Goal: Find specific page/section: Find specific page/section

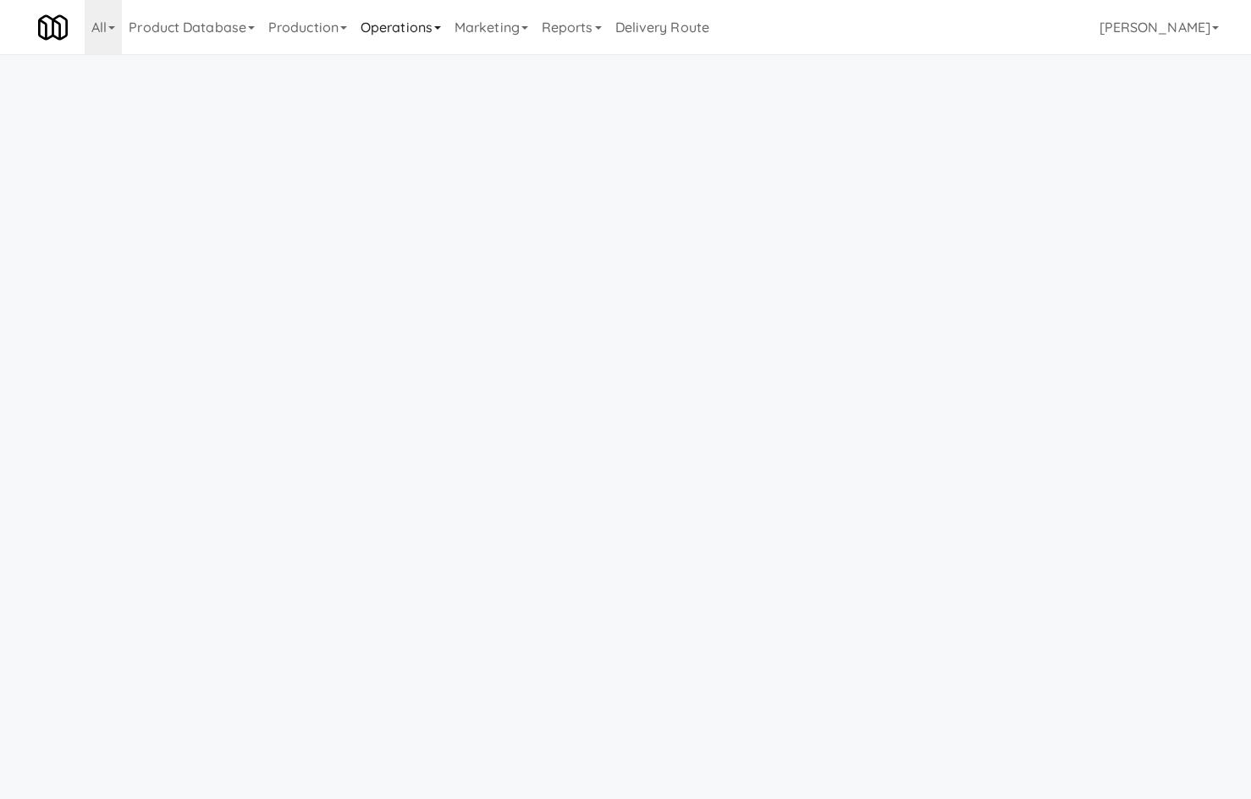
click at [354, 36] on link "Production" at bounding box center [308, 27] width 92 height 54
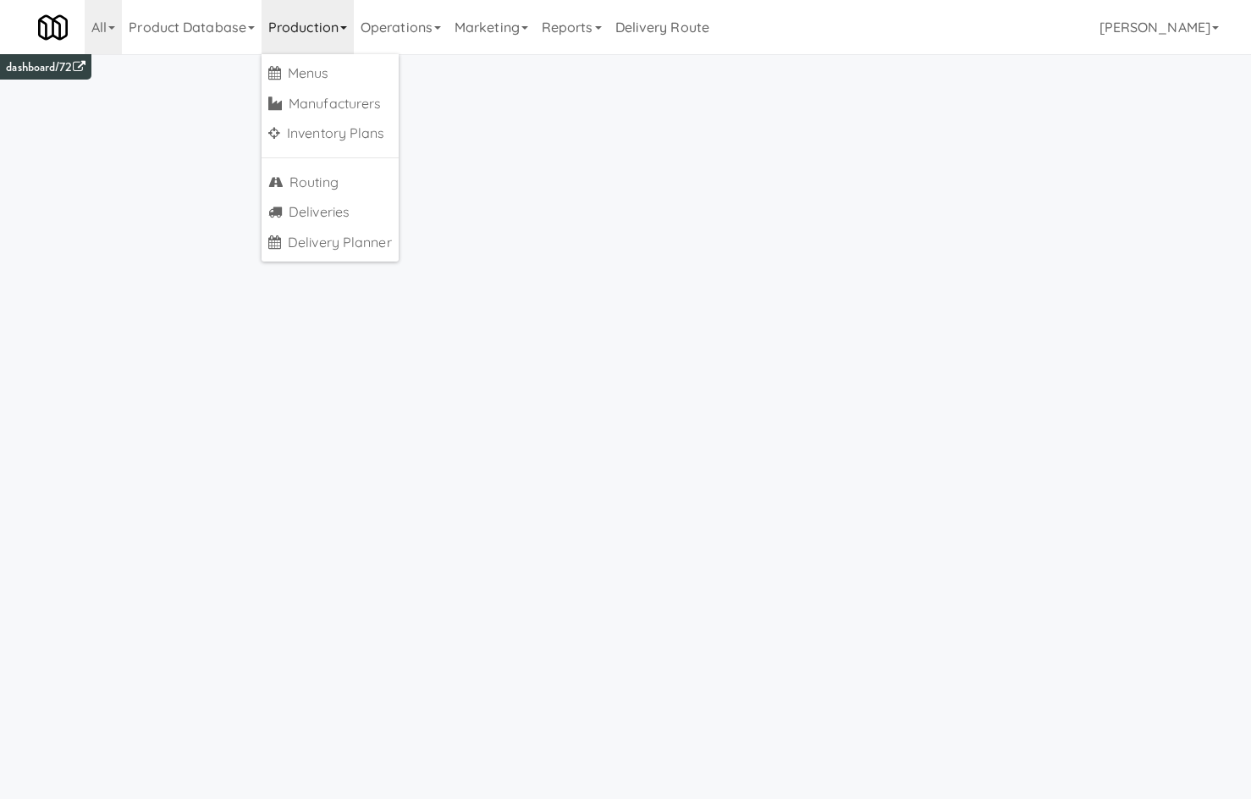
drag, startPoint x: 402, startPoint y: 31, endPoint x: 413, endPoint y: 58, distance: 28.5
click at [402, 36] on link "Operations" at bounding box center [401, 27] width 94 height 54
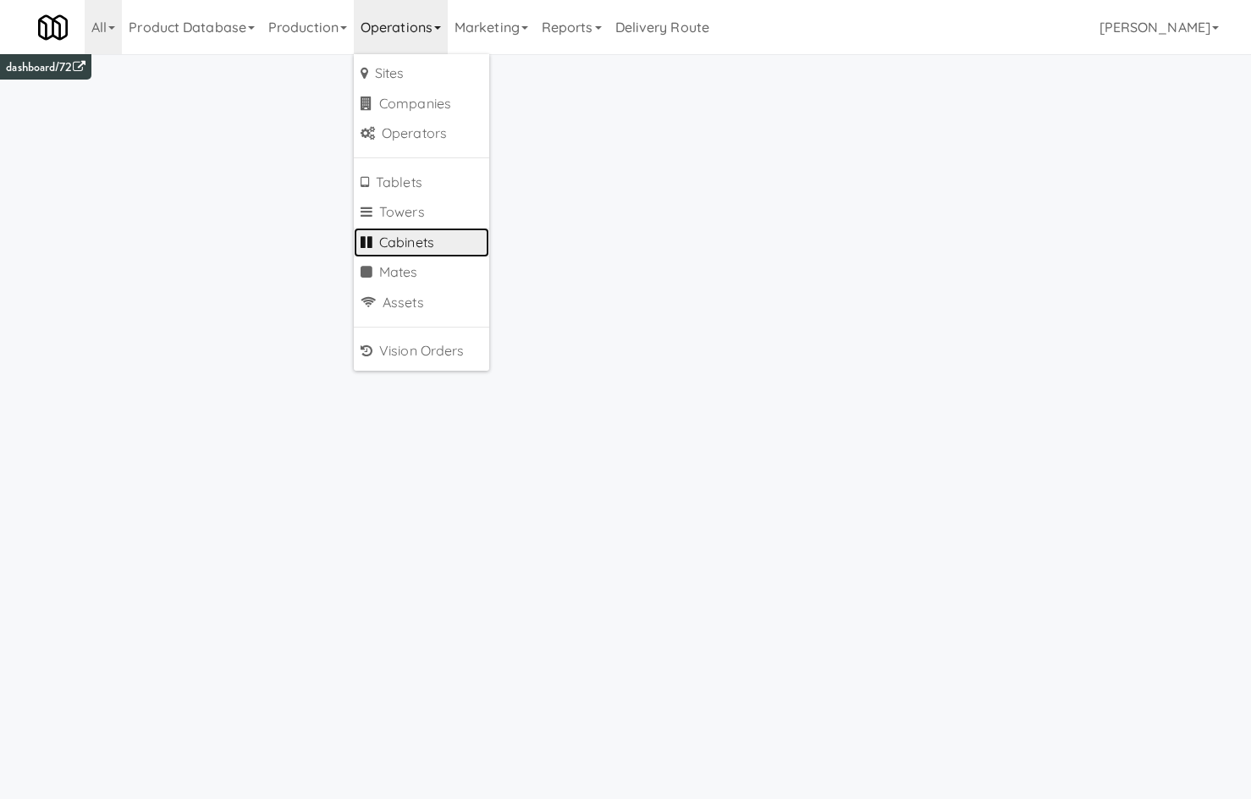
click at [450, 232] on link "Cabinets" at bounding box center [421, 243] width 135 height 30
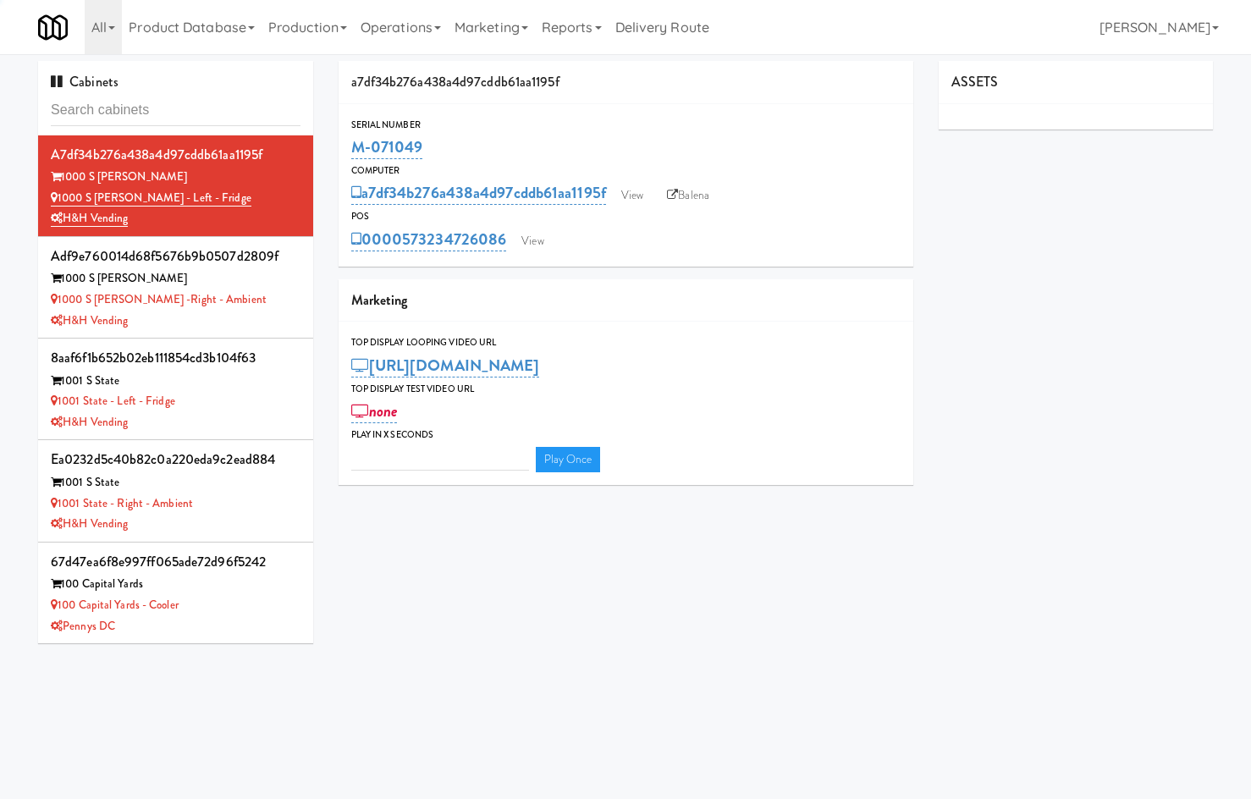
type input "3"
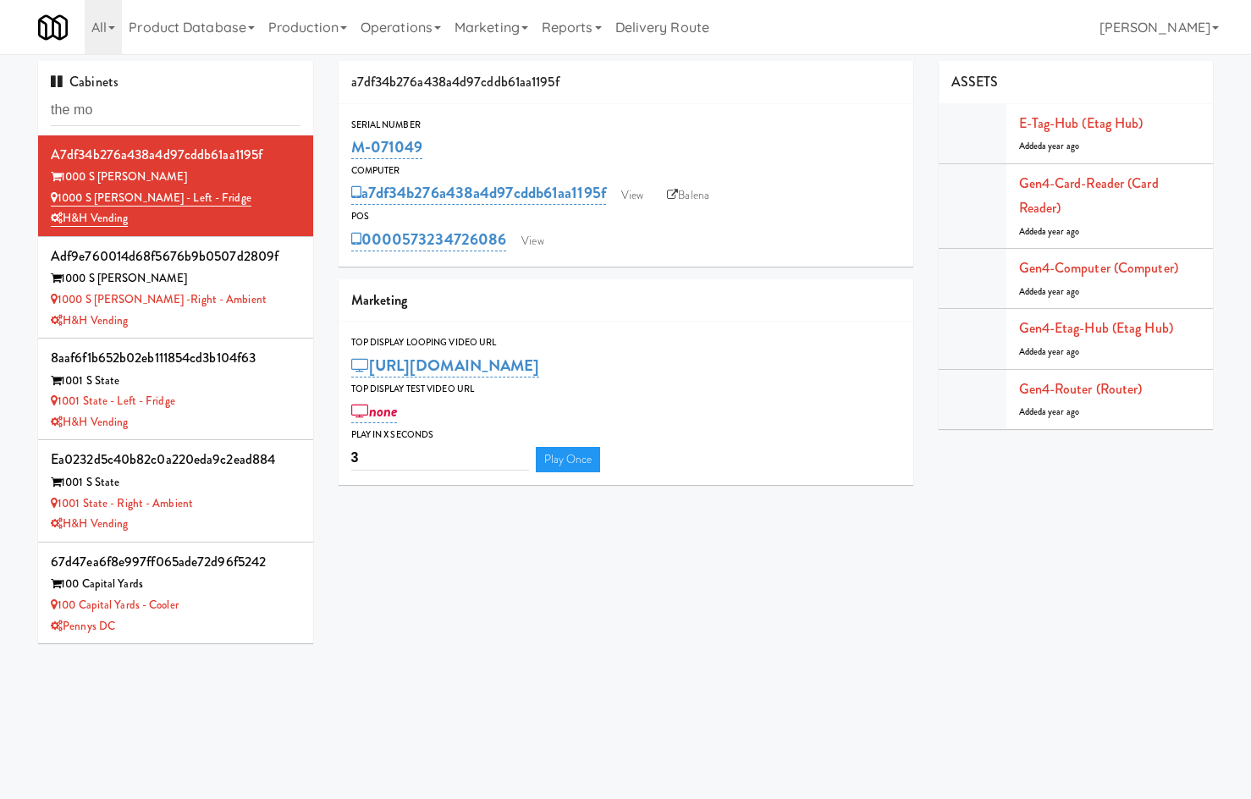
type input "the mo"
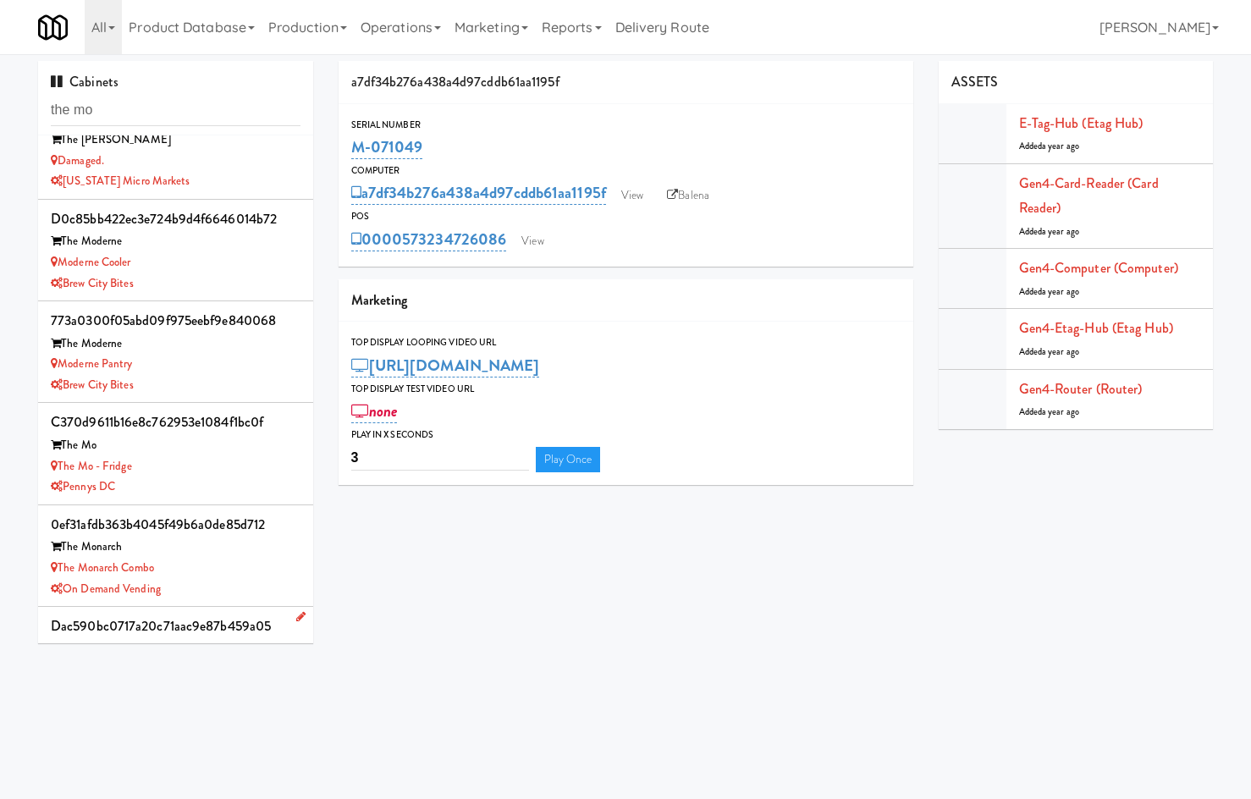
scroll to position [102, 0]
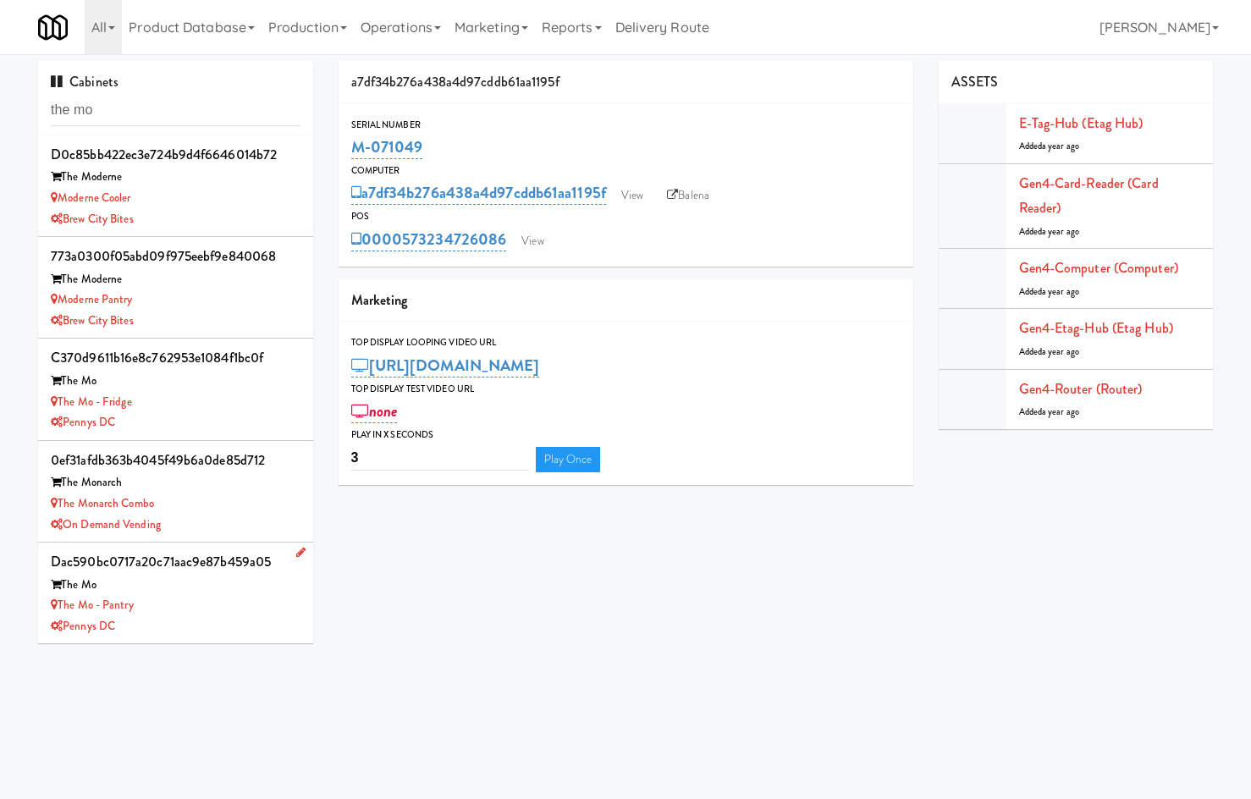
click at [200, 590] on div "The Mo" at bounding box center [176, 585] width 250 height 21
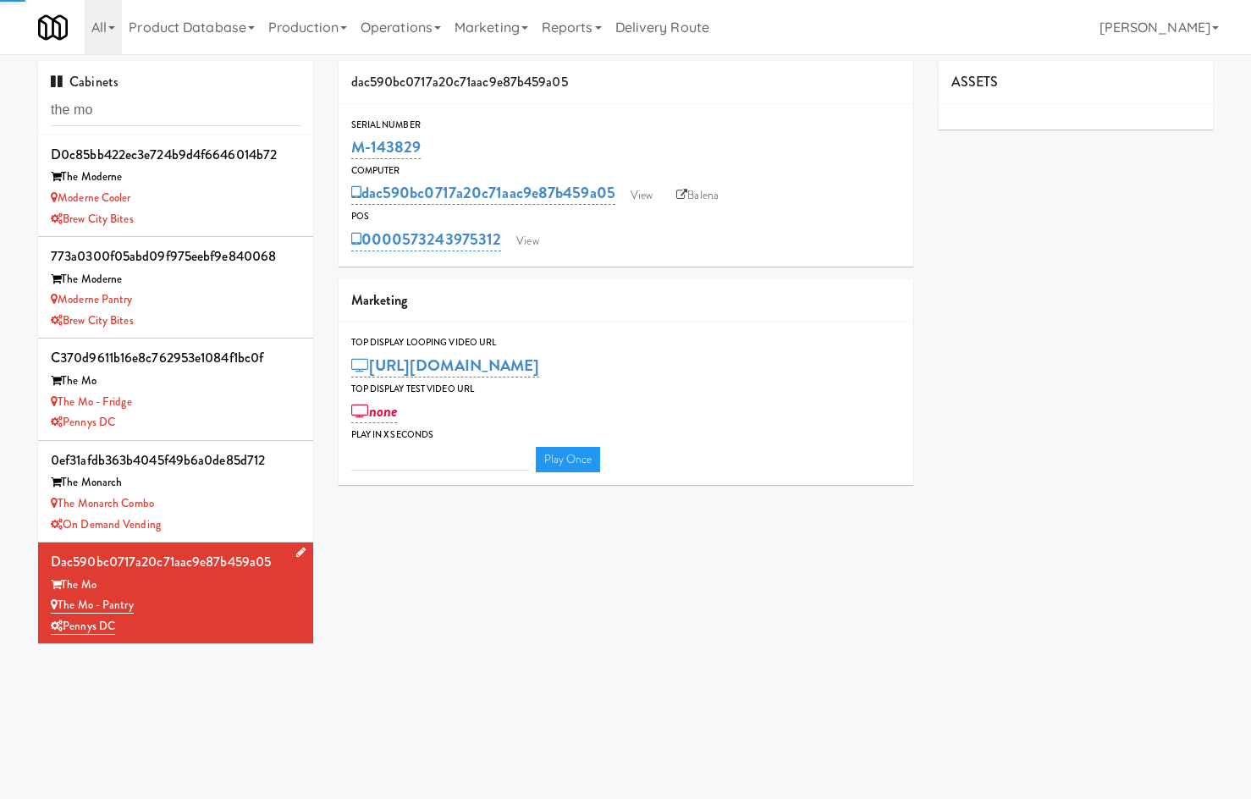
type input "3"
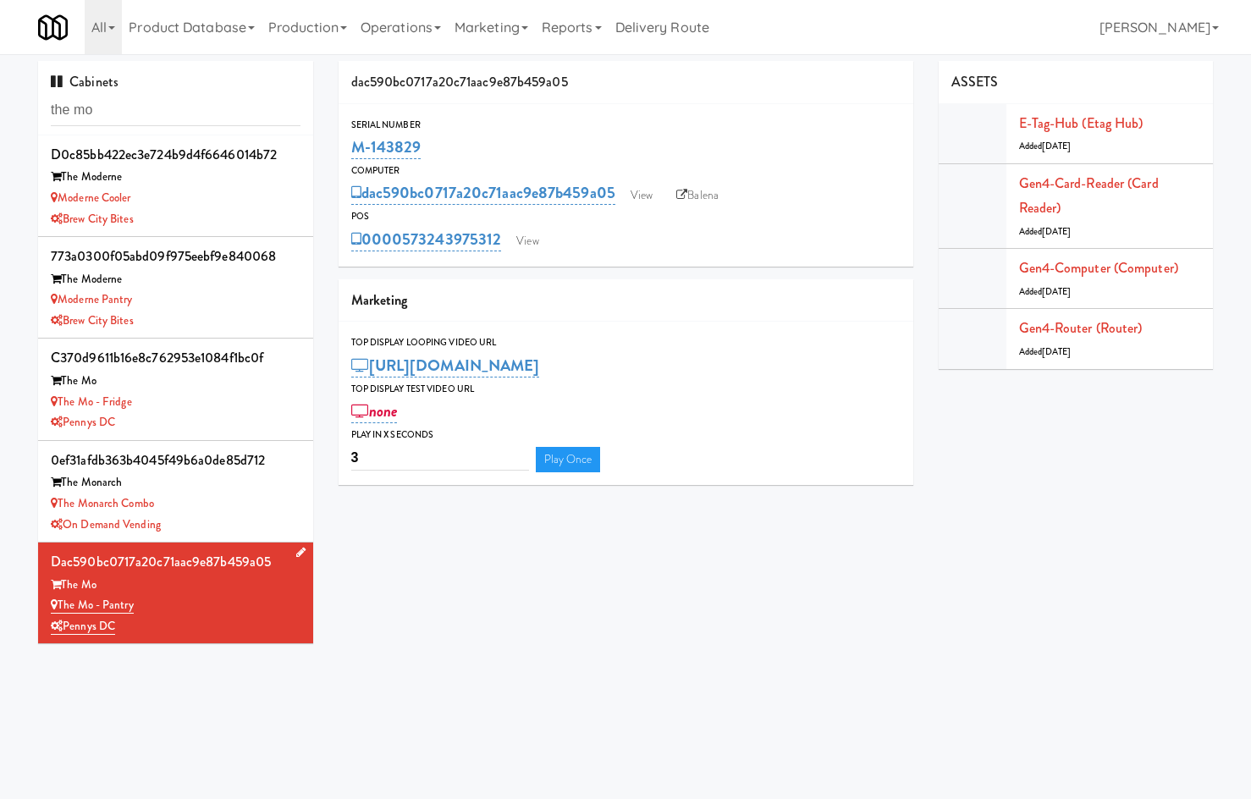
drag, startPoint x: 227, startPoint y: 696, endPoint x: 207, endPoint y: 604, distance: 93.7
click at [222, 676] on body "Okay Okay Select date: previous 2025-Sep next Su Mo Tu We Th Fr Sa 31 1 2 3 4 5…" at bounding box center [625, 453] width 1251 height 799
drag, startPoint x: 460, startPoint y: 141, endPoint x: 353, endPoint y: 156, distance: 107.6
click at [353, 156] on div "M-143829" at bounding box center [625, 147] width 549 height 29
copy link "M-143829"
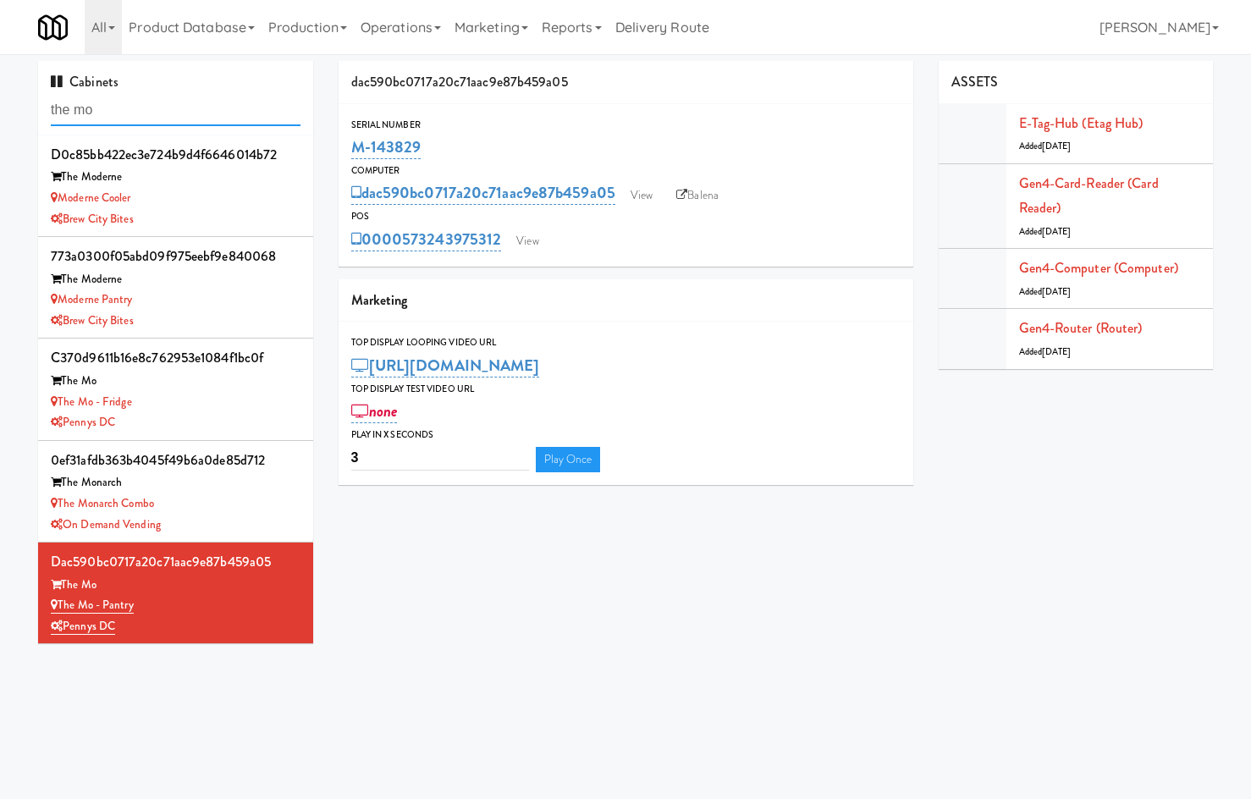
click at [142, 108] on input "the mo" at bounding box center [176, 110] width 250 height 31
click at [142, 106] on input "the mo" at bounding box center [176, 110] width 250 height 31
click at [146, 108] on input "the mo" at bounding box center [176, 110] width 250 height 31
type input "resa"
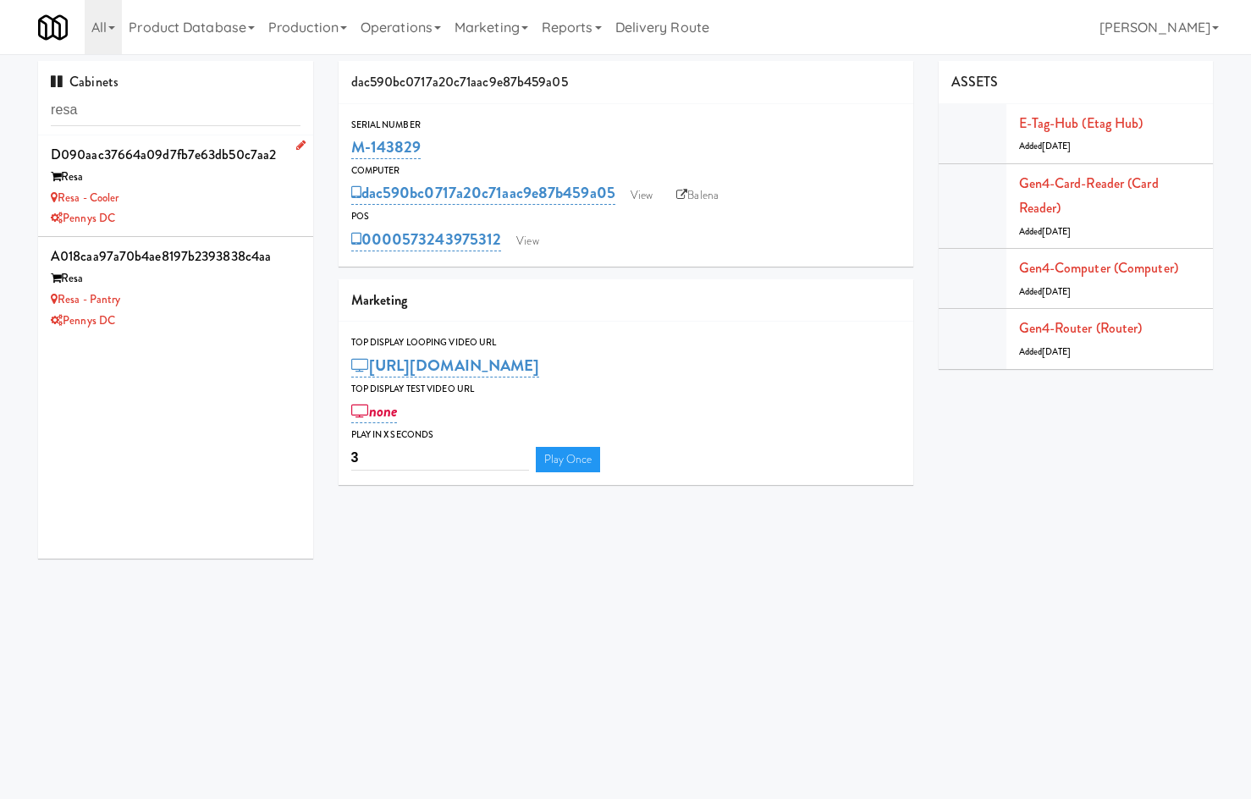
click at [166, 197] on div "Resa - Cooler" at bounding box center [176, 198] width 250 height 21
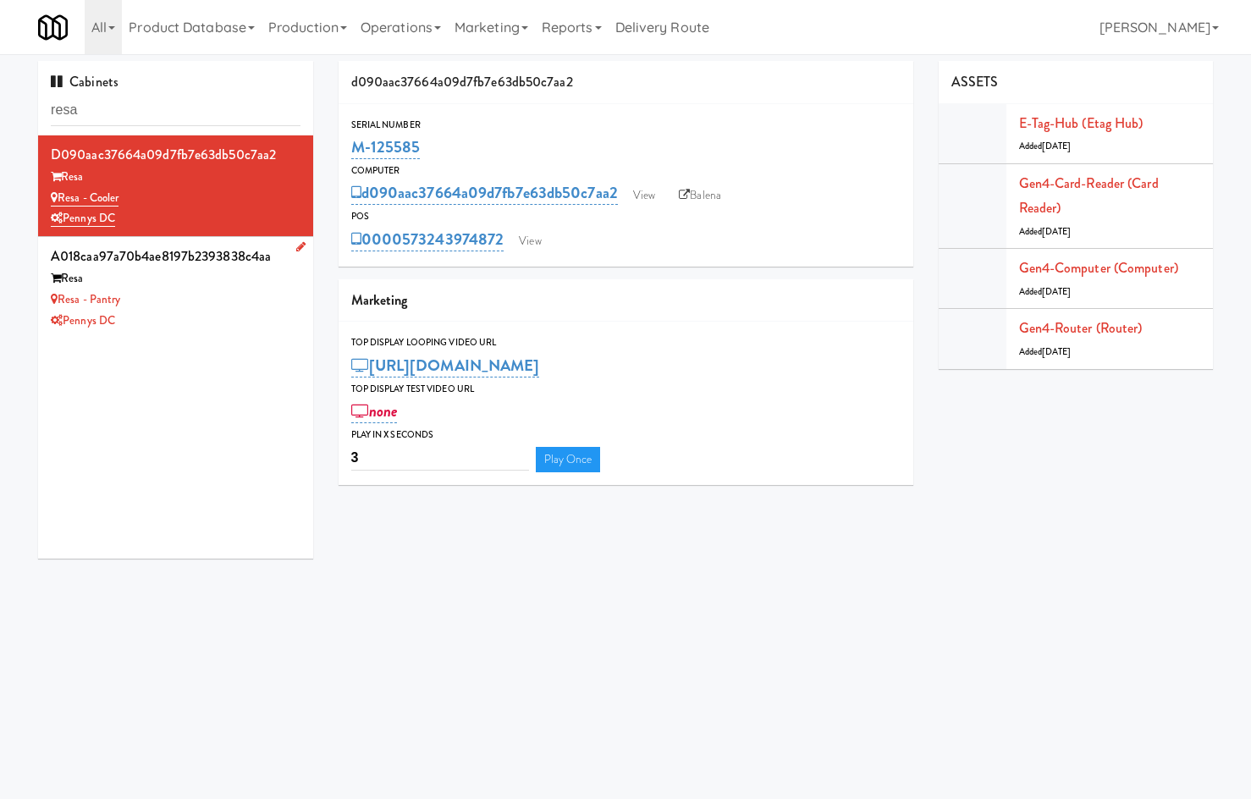
click at [221, 311] on div "Pennys DC" at bounding box center [176, 321] width 250 height 21
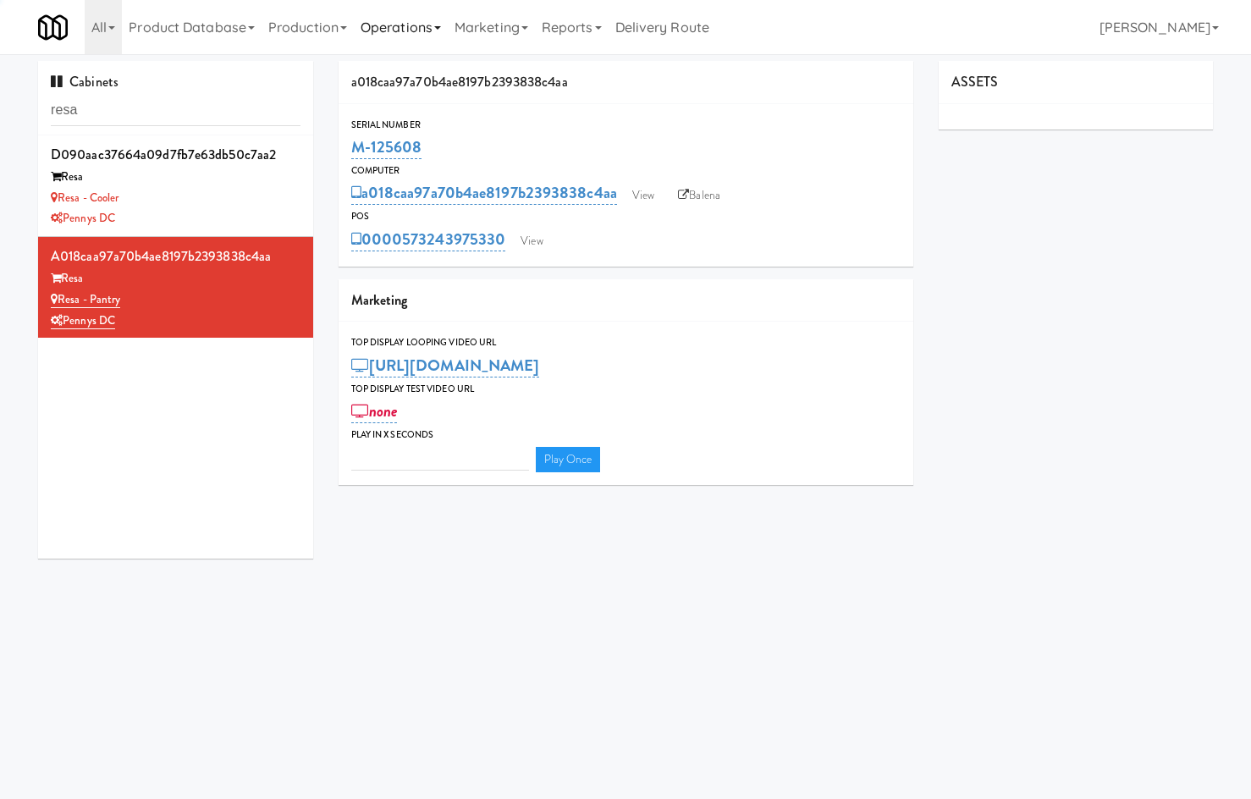
type input "3"
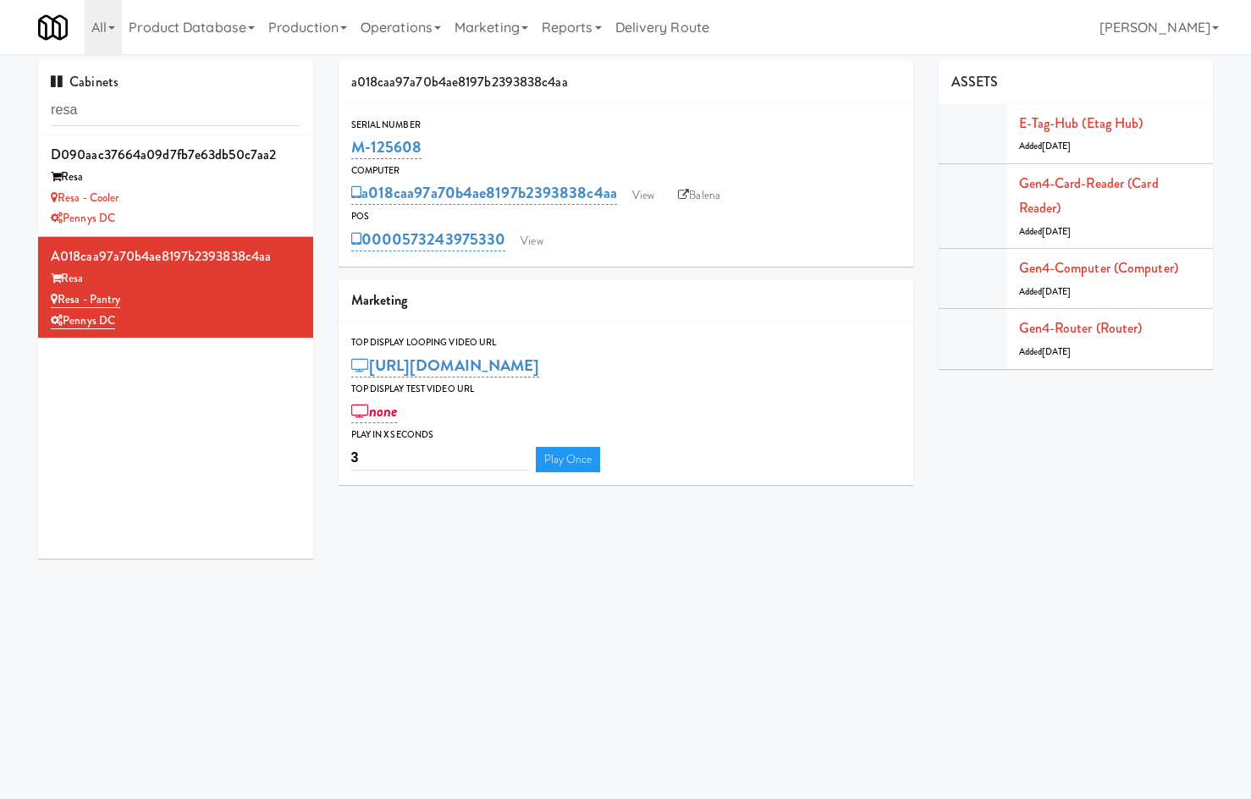
drag, startPoint x: 454, startPoint y: 133, endPoint x: 345, endPoint y: 149, distance: 110.4
click at [345, 149] on div "Serial Number M-125608" at bounding box center [626, 140] width 575 height 46
copy link "M-125608"
drag, startPoint x: 201, startPoint y: 204, endPoint x: 206, endPoint y: 196, distance: 8.7
click at [201, 203] on div "Resa - Cooler" at bounding box center [176, 198] width 250 height 21
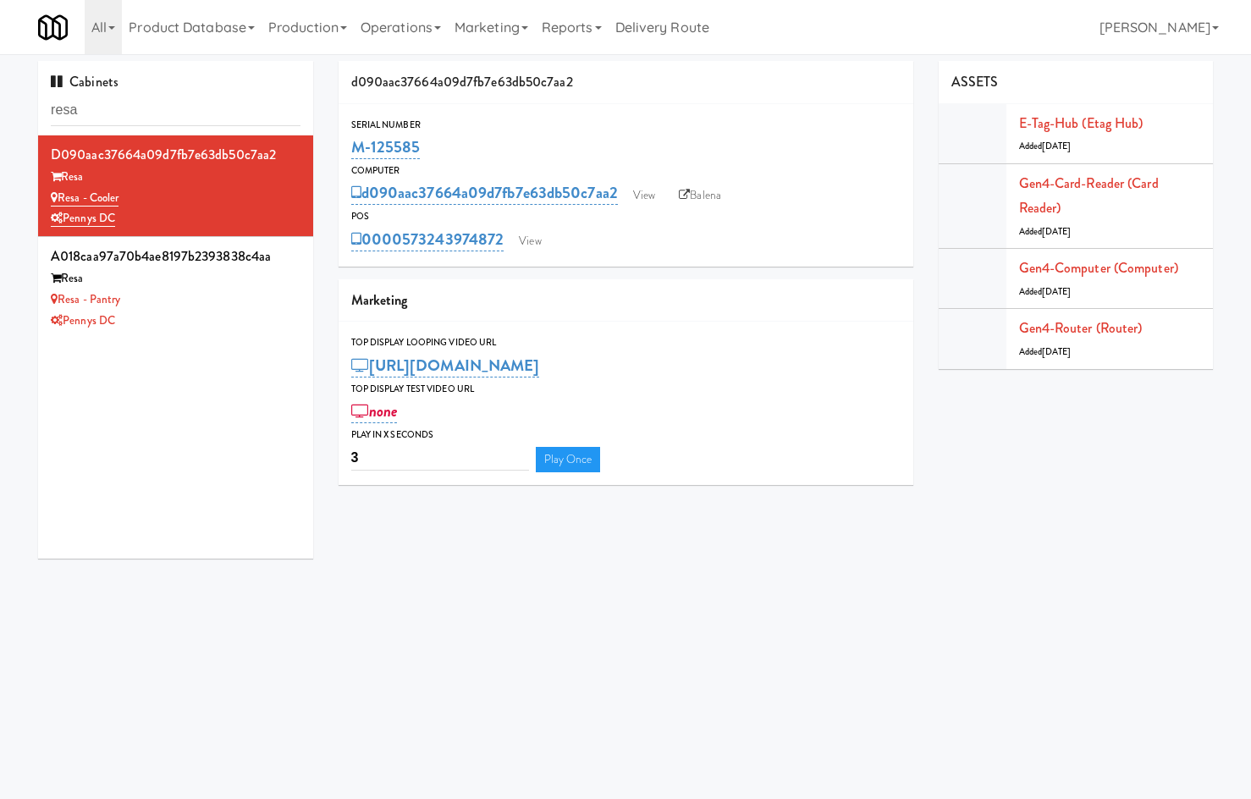
drag, startPoint x: 446, startPoint y: 154, endPoint x: 349, endPoint y: 148, distance: 97.5
click at [349, 148] on div "Serial Number M-125585" at bounding box center [626, 140] width 575 height 46
copy link "M-125585"
